Goal: Transaction & Acquisition: Book appointment/travel/reservation

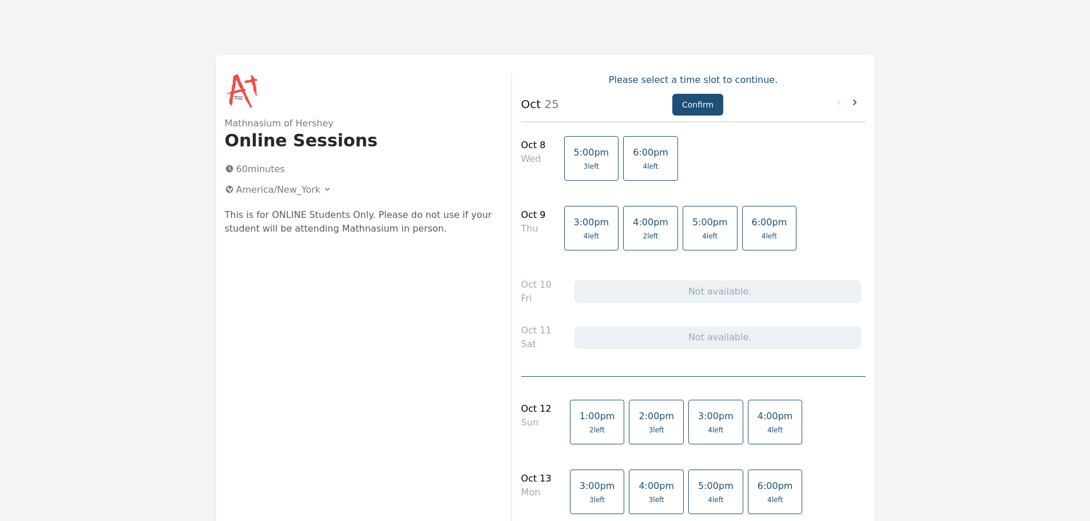
click at [633, 156] on span "6:00pm" at bounding box center [650, 152] width 35 height 11
click at [692, 103] on button "Confirm" at bounding box center [697, 105] width 51 height 22
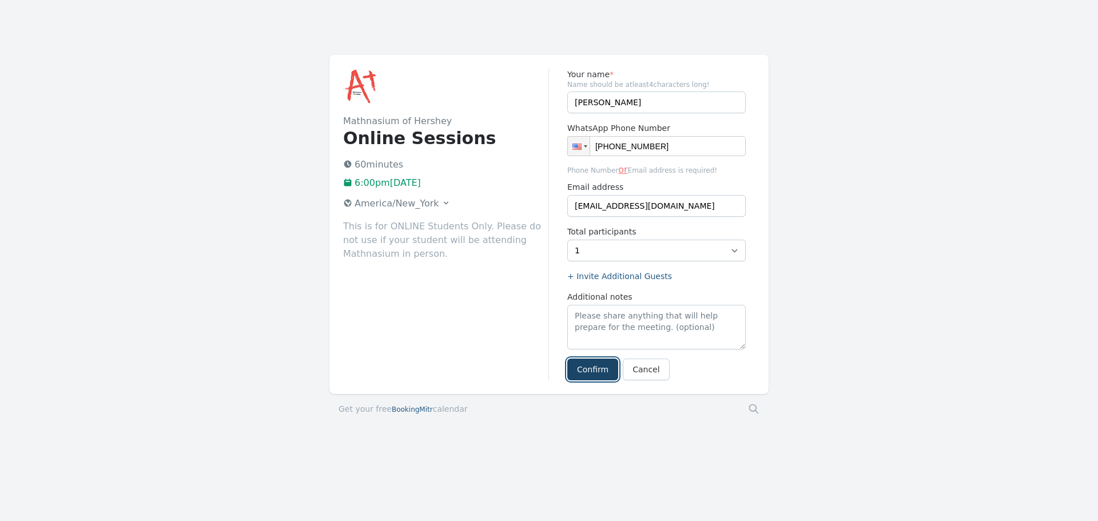
click at [599, 369] on button "Confirm" at bounding box center [592, 370] width 51 height 22
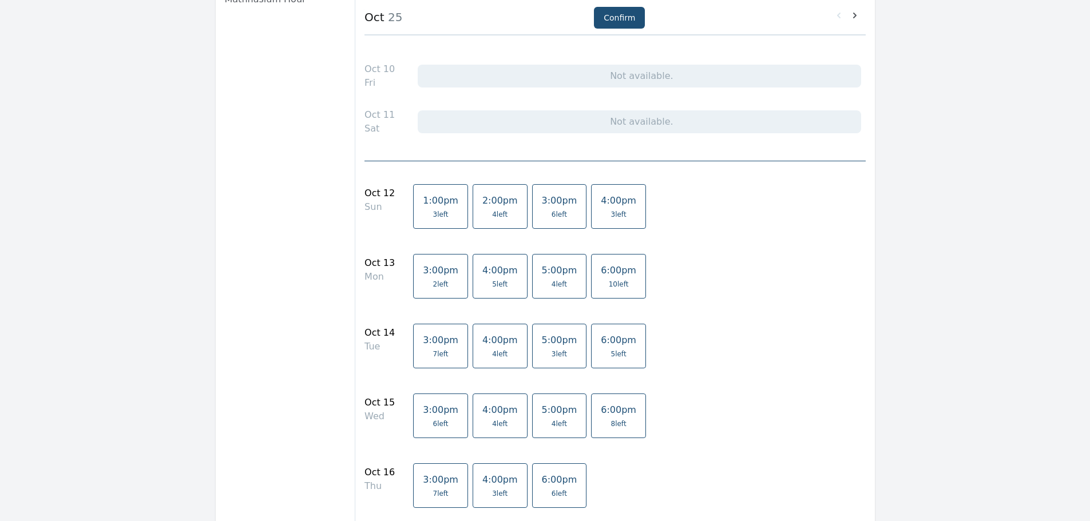
scroll to position [229, 0]
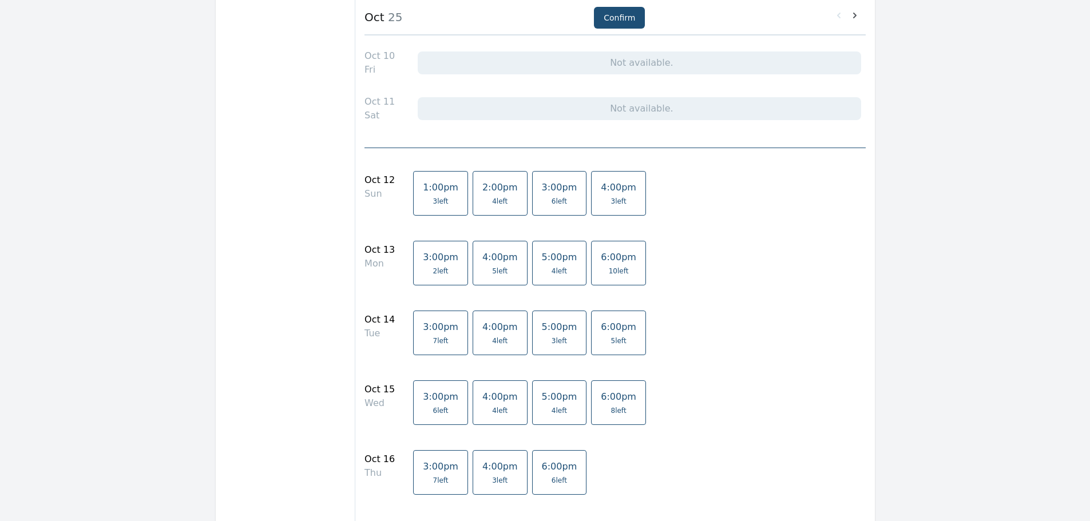
click at [423, 263] on link "3:00pm 2 left" at bounding box center [440, 263] width 55 height 45
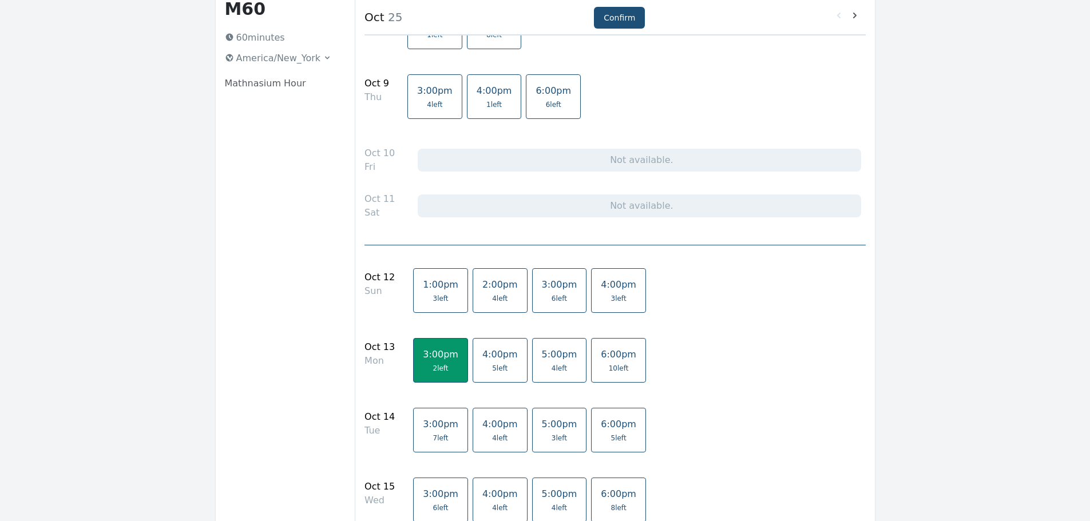
scroll to position [114, 0]
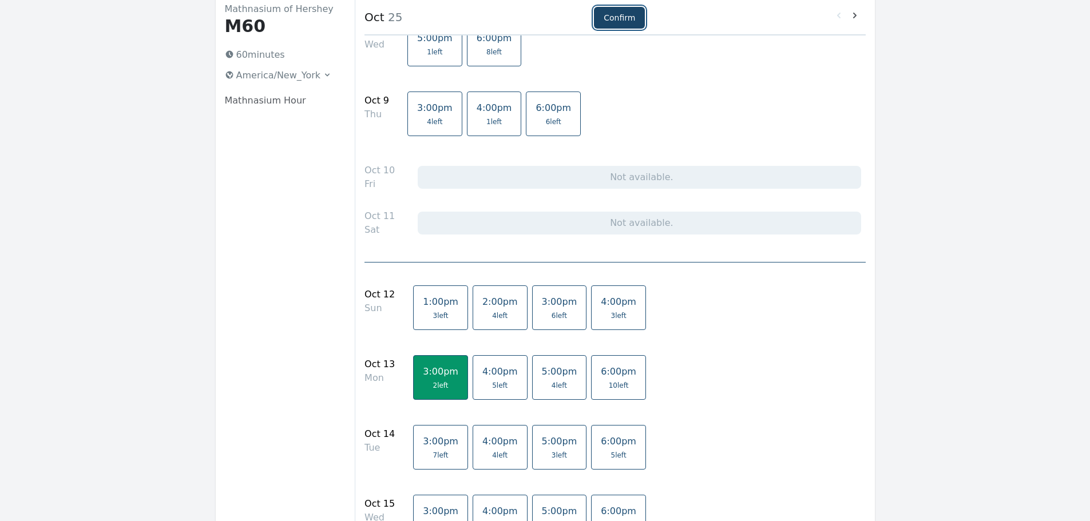
click at [615, 17] on button "Confirm" at bounding box center [619, 18] width 51 height 22
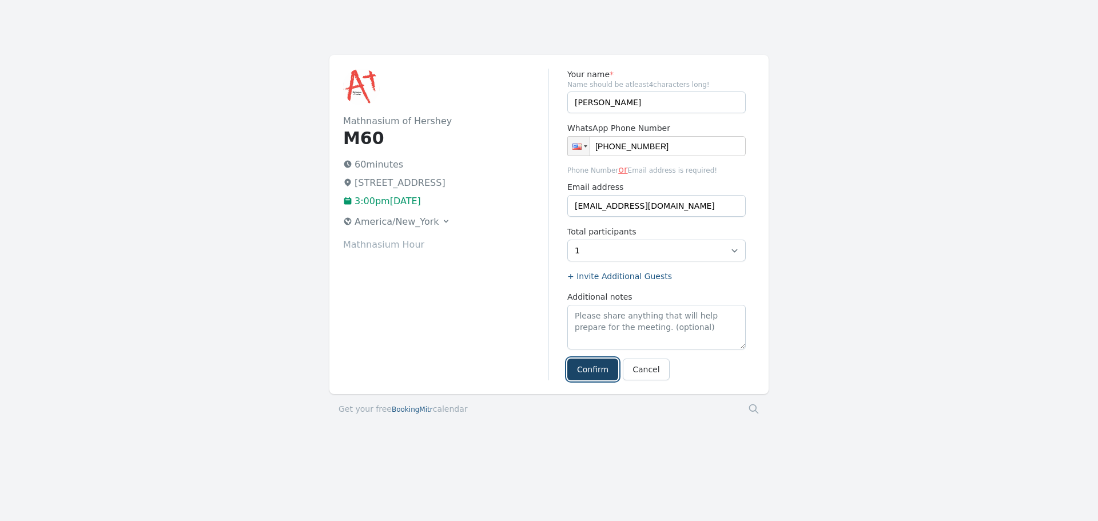
click at [588, 369] on button "Confirm" at bounding box center [592, 370] width 51 height 22
